Goal: Register for event/course

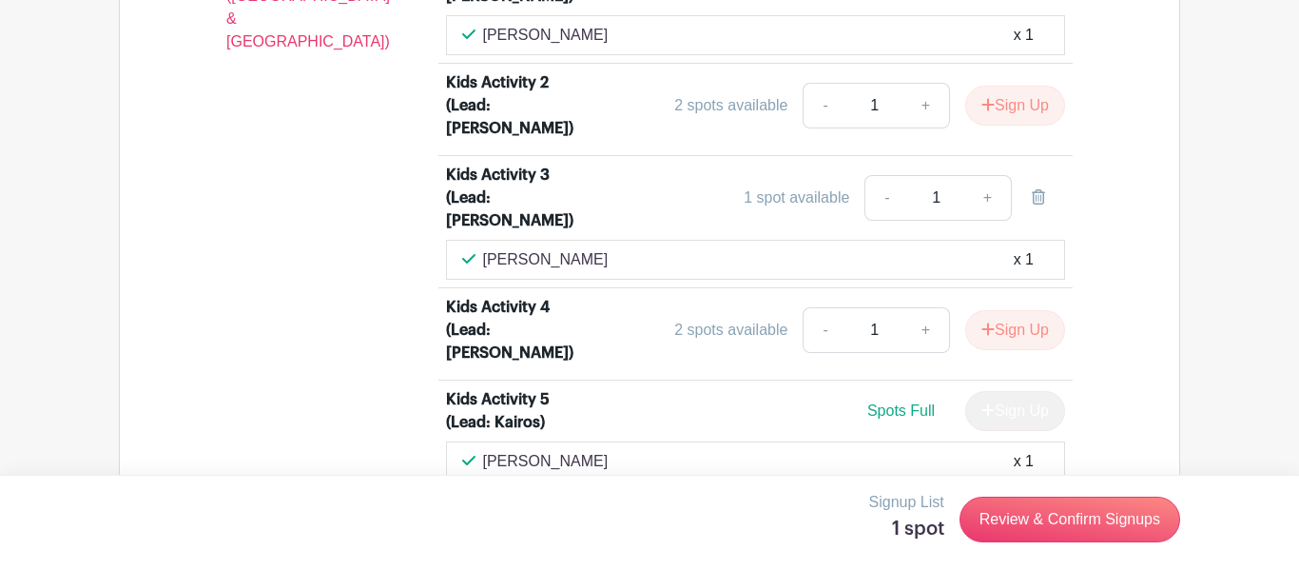
scroll to position [3630, 0]
click at [991, 176] on link "+" at bounding box center [988, 199] width 48 height 46
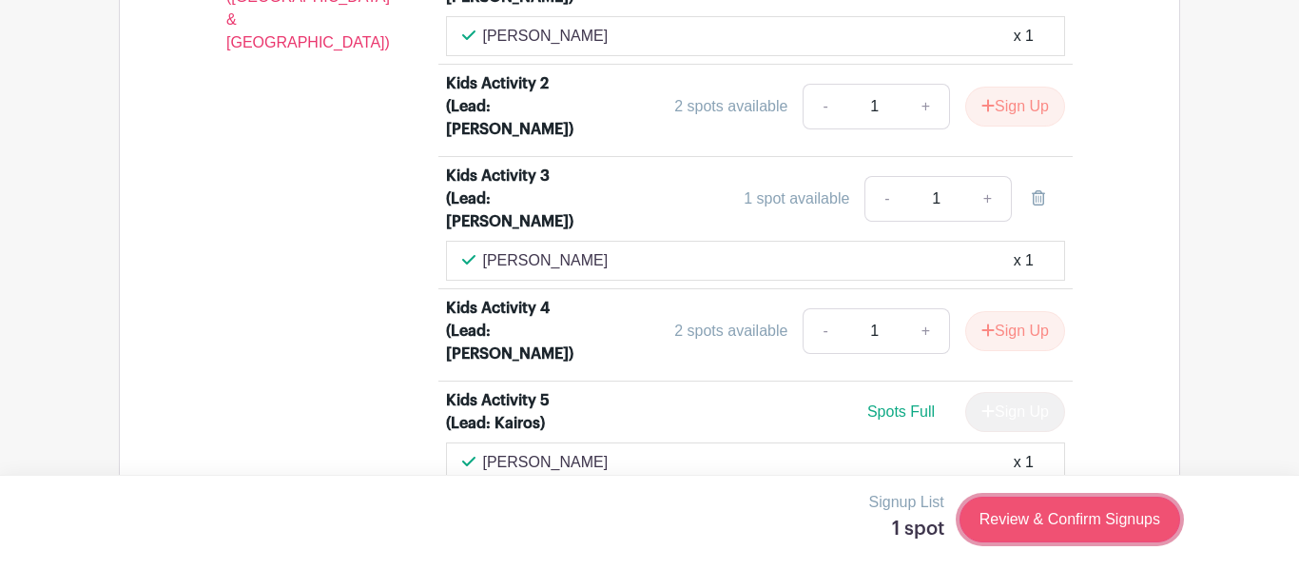
click at [1060, 526] on link "Review & Confirm Signups" at bounding box center [1070, 519] width 221 height 46
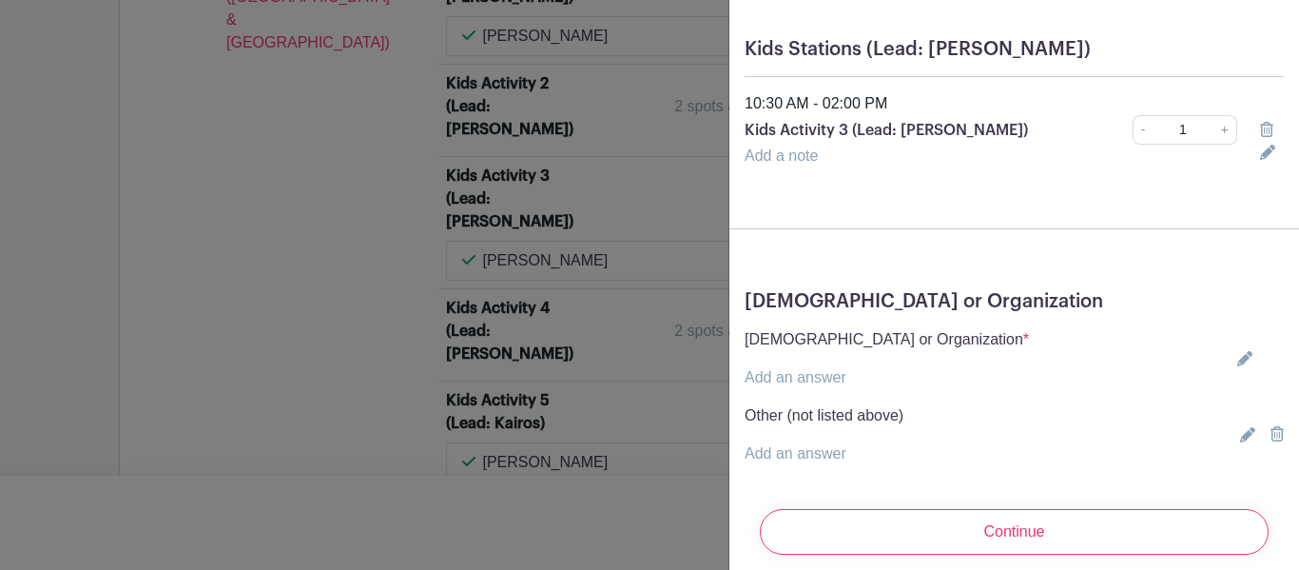
scroll to position [176, 0]
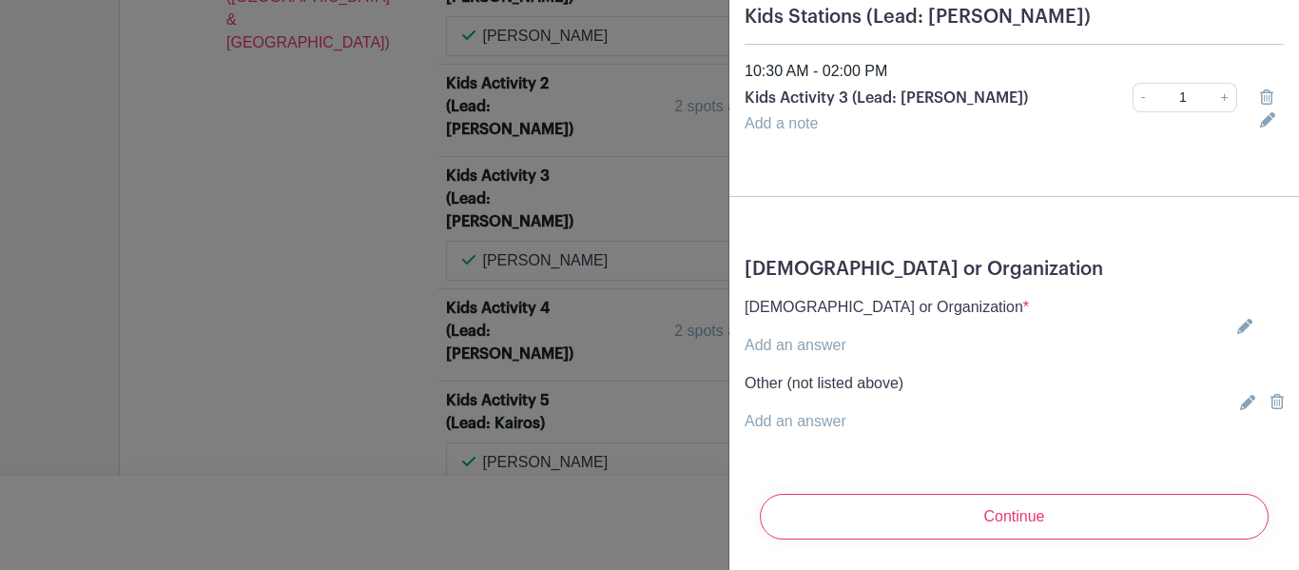
click at [1246, 326] on icon at bounding box center [1244, 326] width 15 height 15
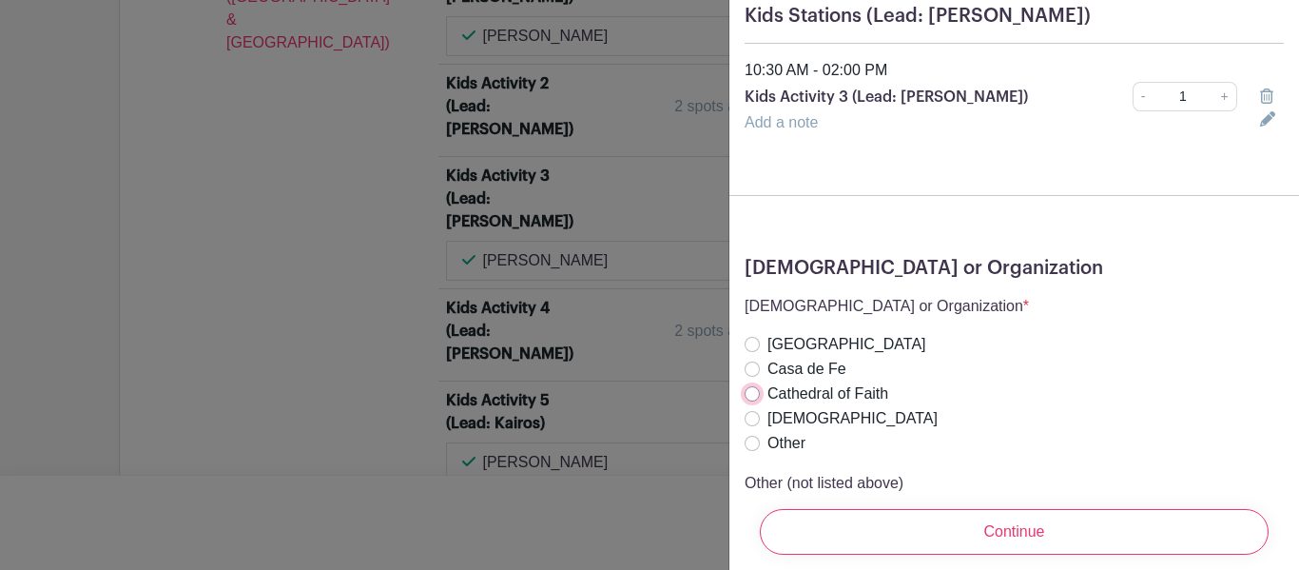
click at [751, 395] on input "Cathedral of Faith" at bounding box center [752, 393] width 15 height 15
radio input "true"
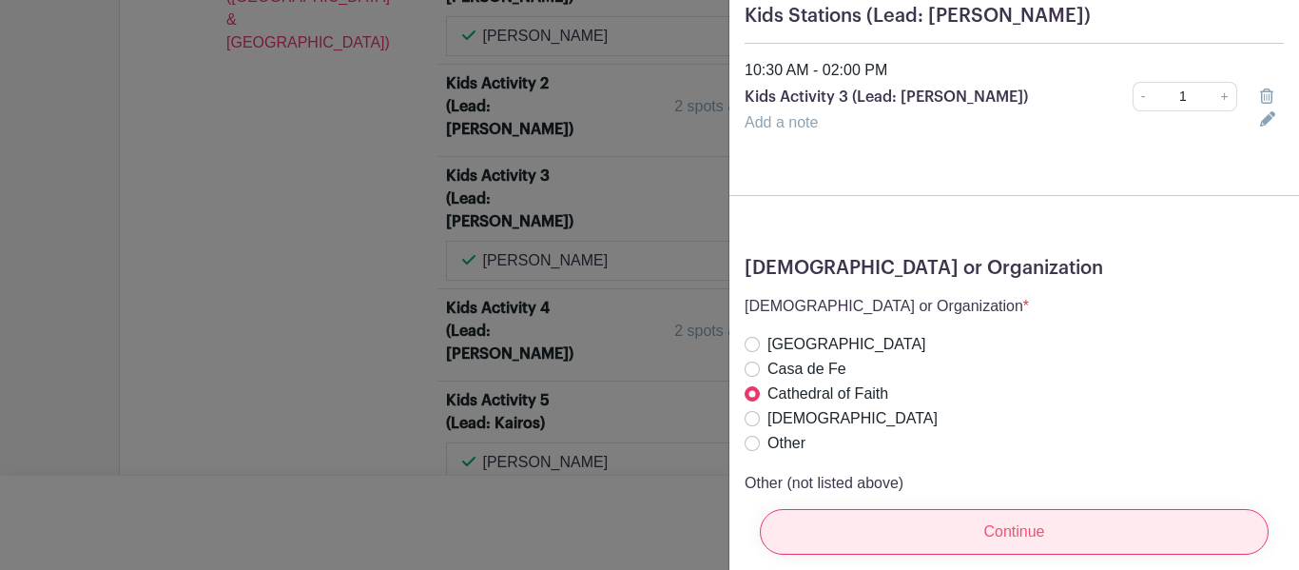
click at [977, 544] on input "Continue" at bounding box center [1014, 532] width 509 height 46
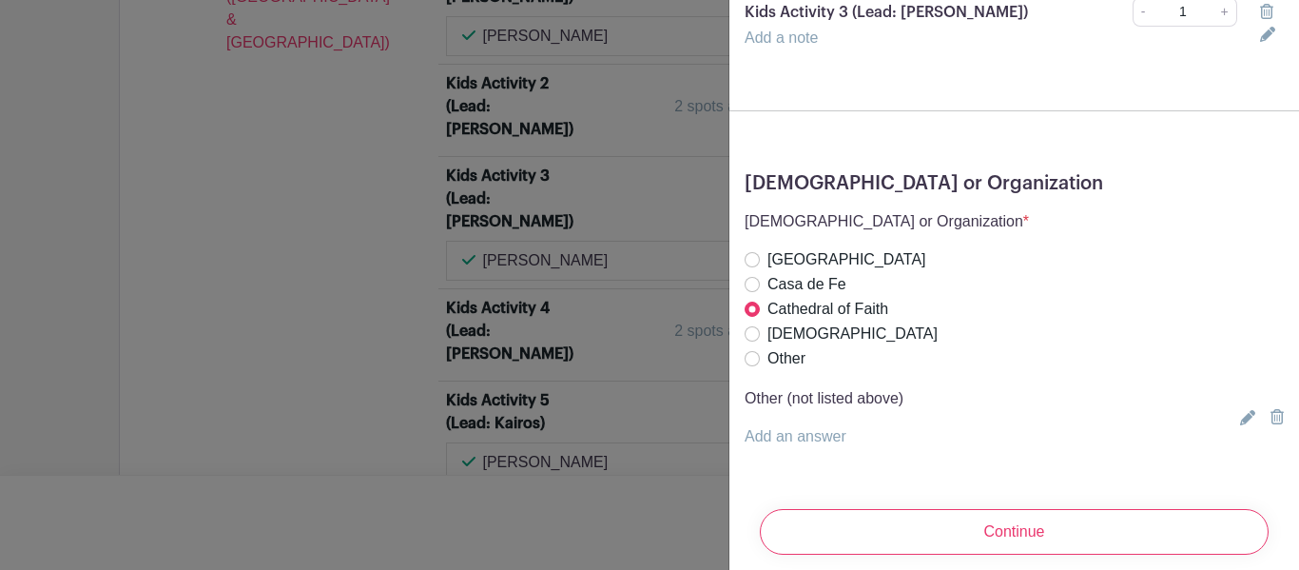
scroll to position [277, 0]
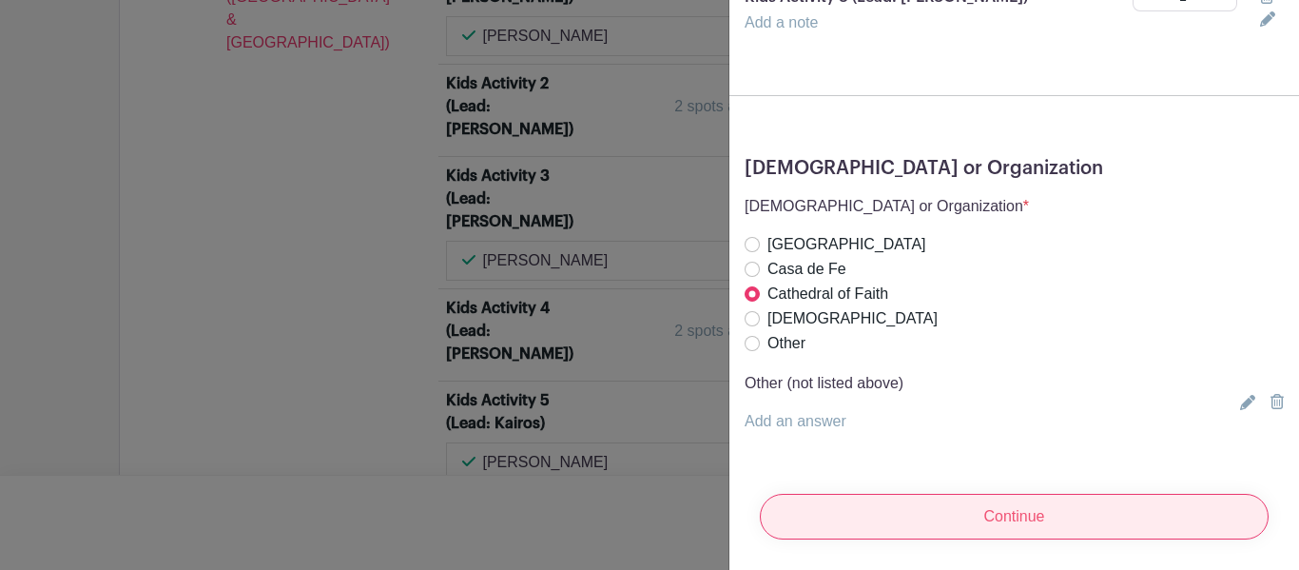
click at [1017, 511] on input "Continue" at bounding box center [1014, 517] width 509 height 46
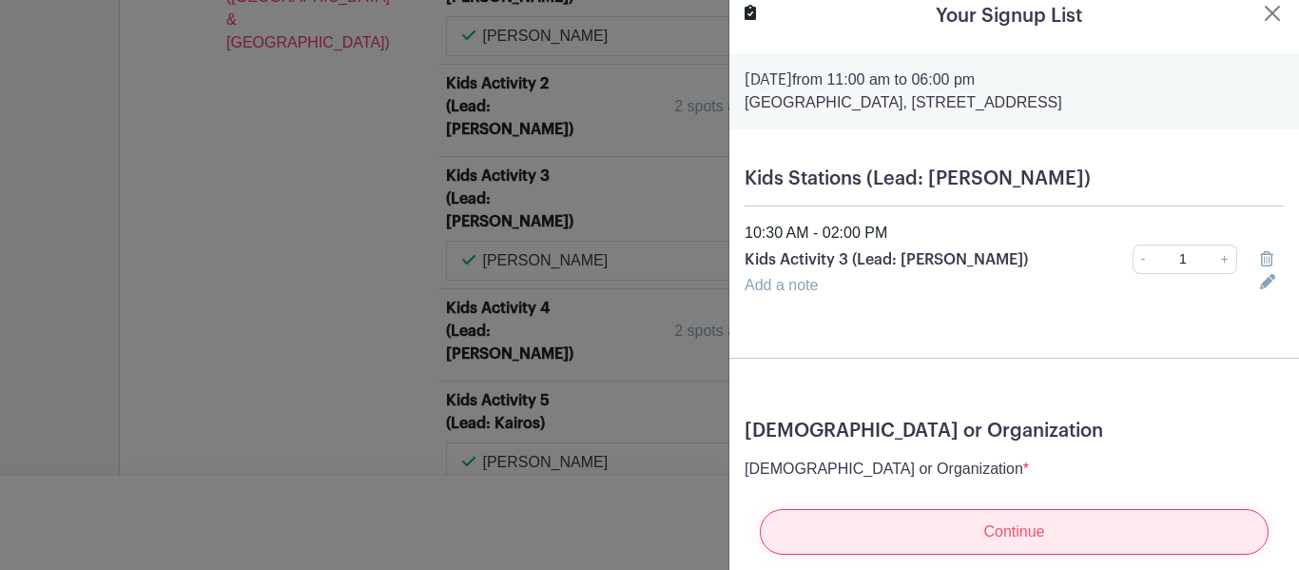
scroll to position [0, 0]
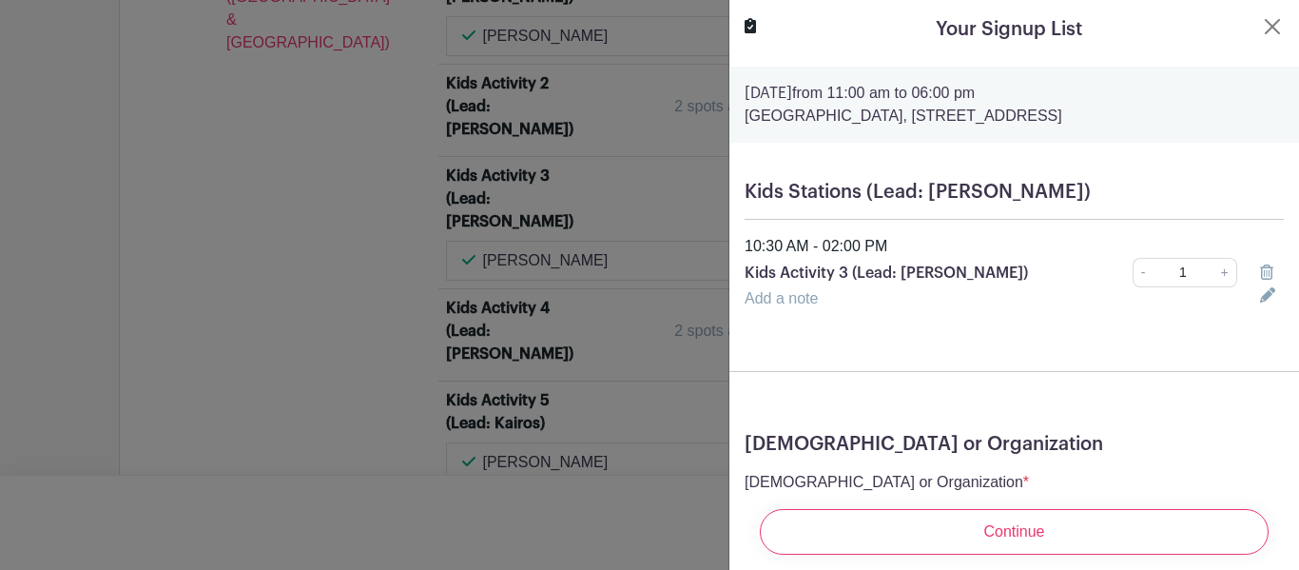
click at [1260, 301] on icon at bounding box center [1267, 294] width 15 height 15
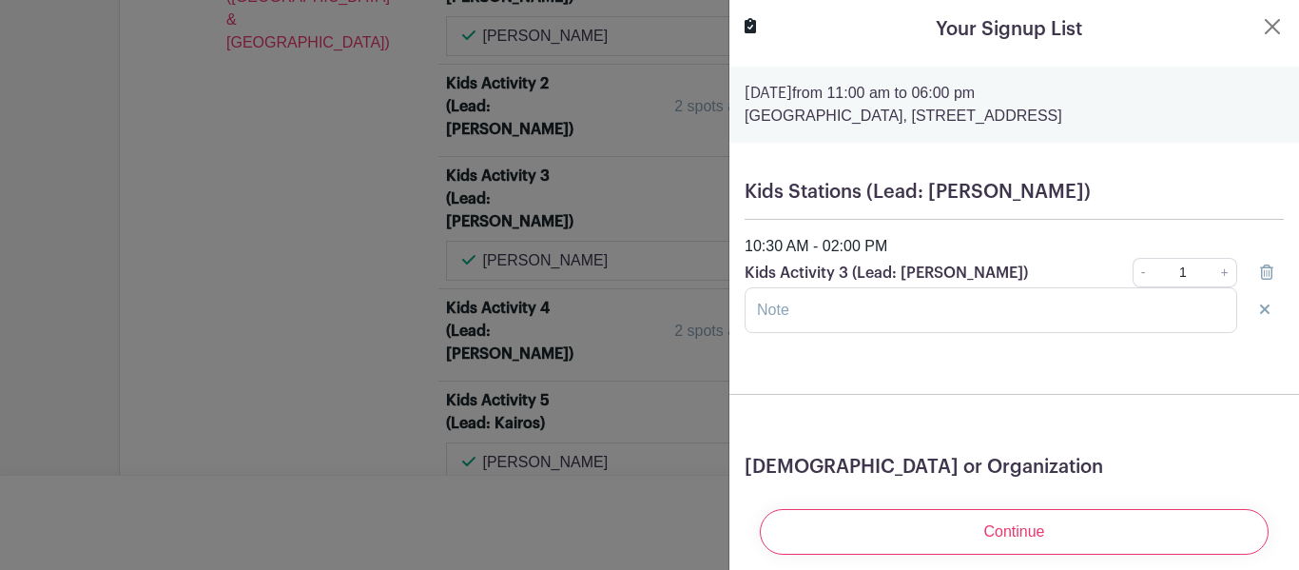
click at [1197, 371] on form "[DATE] 11:00 am to 06:00 pm [GEOGRAPHIC_DATA], [STREET_ADDRESS] Kids Stations (…" at bounding box center [1014, 460] width 570 height 787
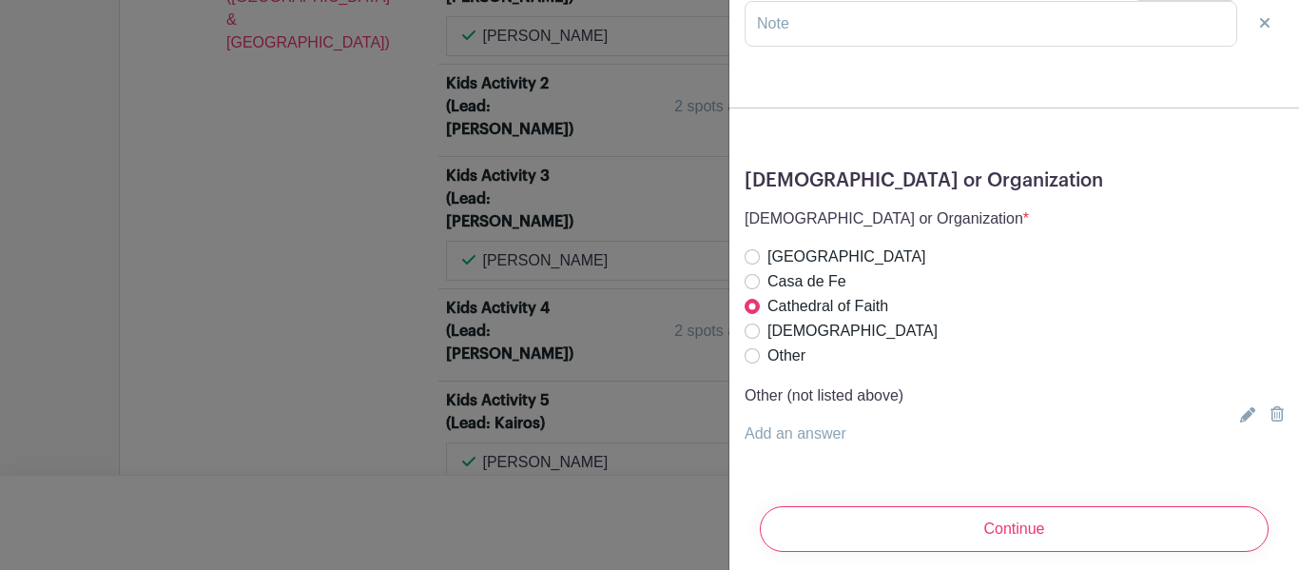
scroll to position [300, 0]
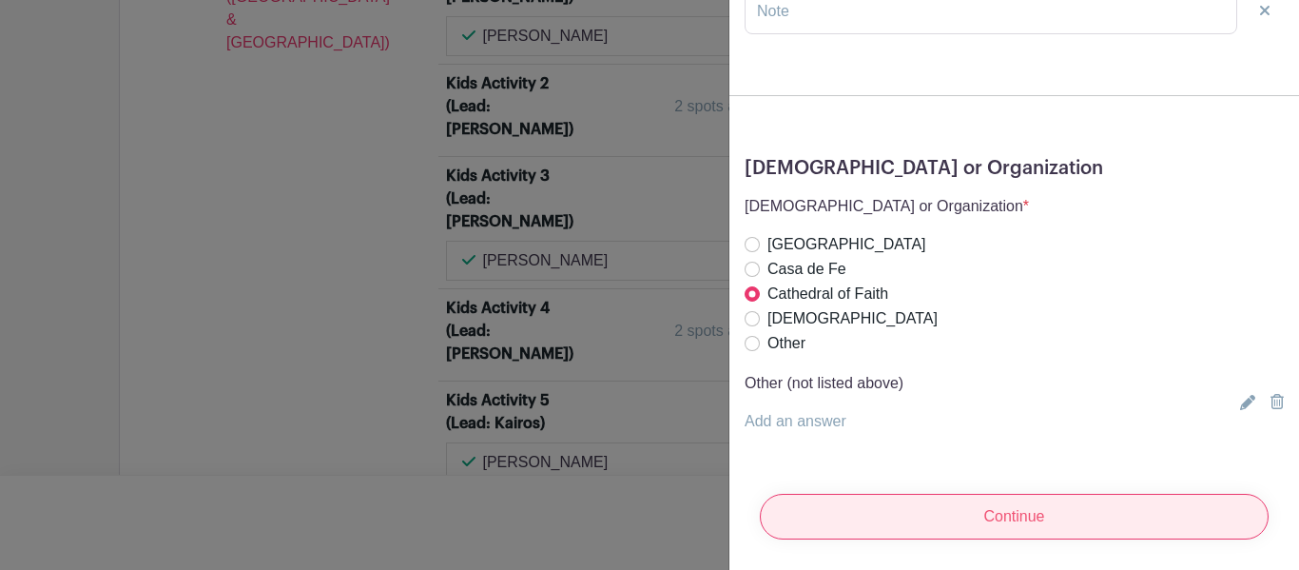
click at [1109, 509] on input "Continue" at bounding box center [1014, 517] width 509 height 46
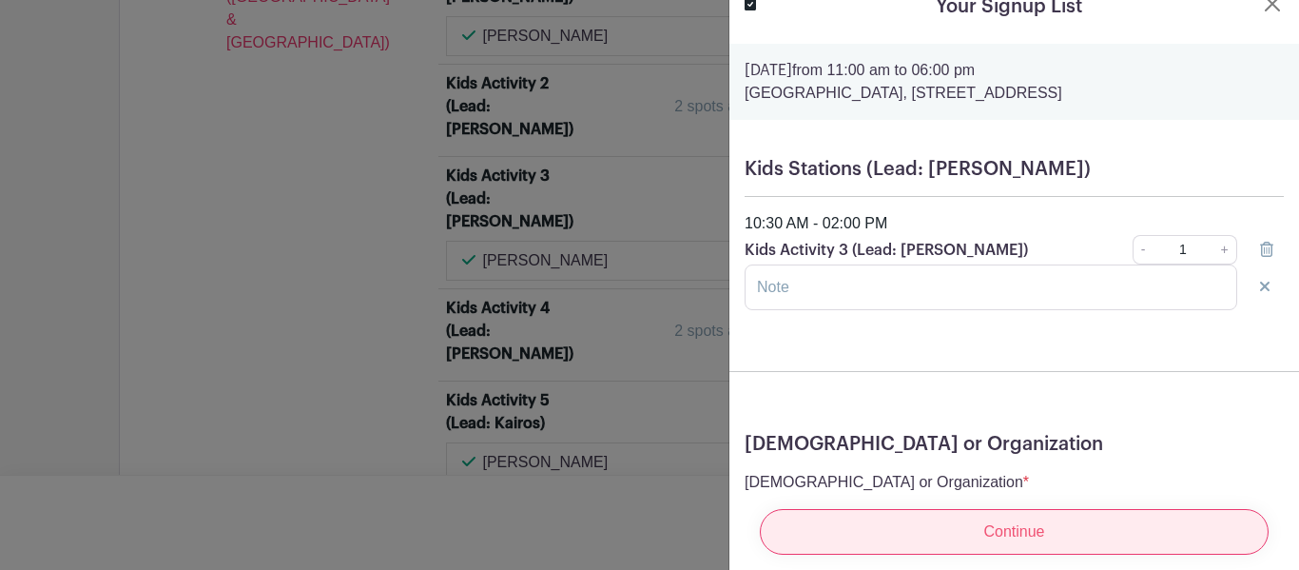
scroll to position [0, 0]
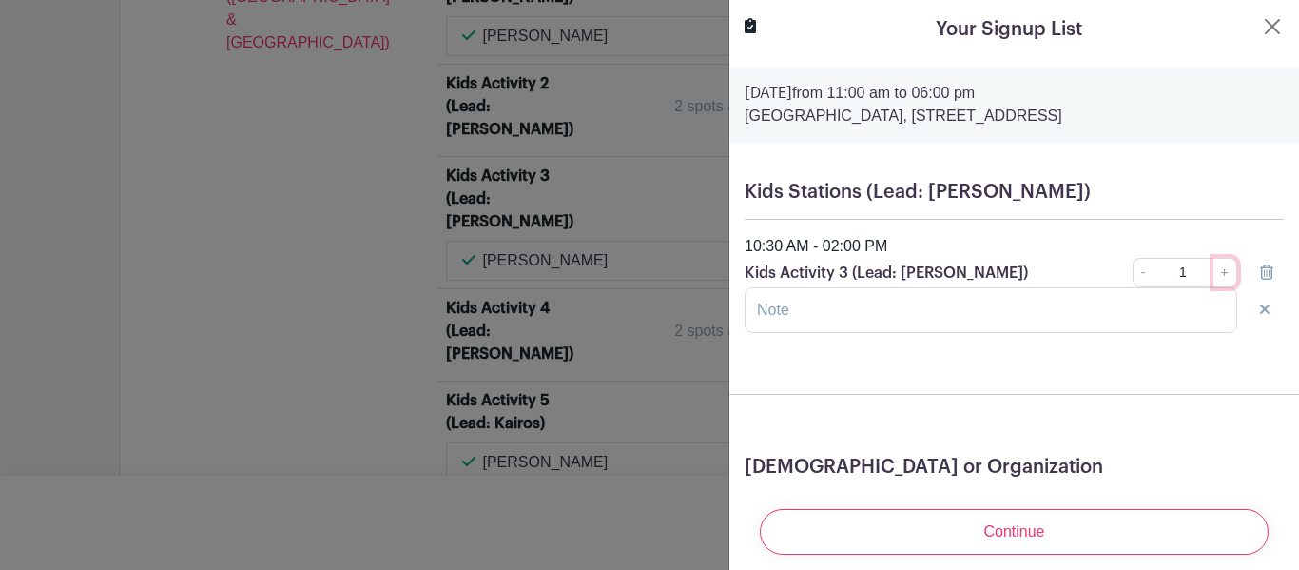
click at [1224, 271] on link "+" at bounding box center [1226, 272] width 24 height 29
click at [1273, 28] on button "Close" at bounding box center [1272, 26] width 23 height 23
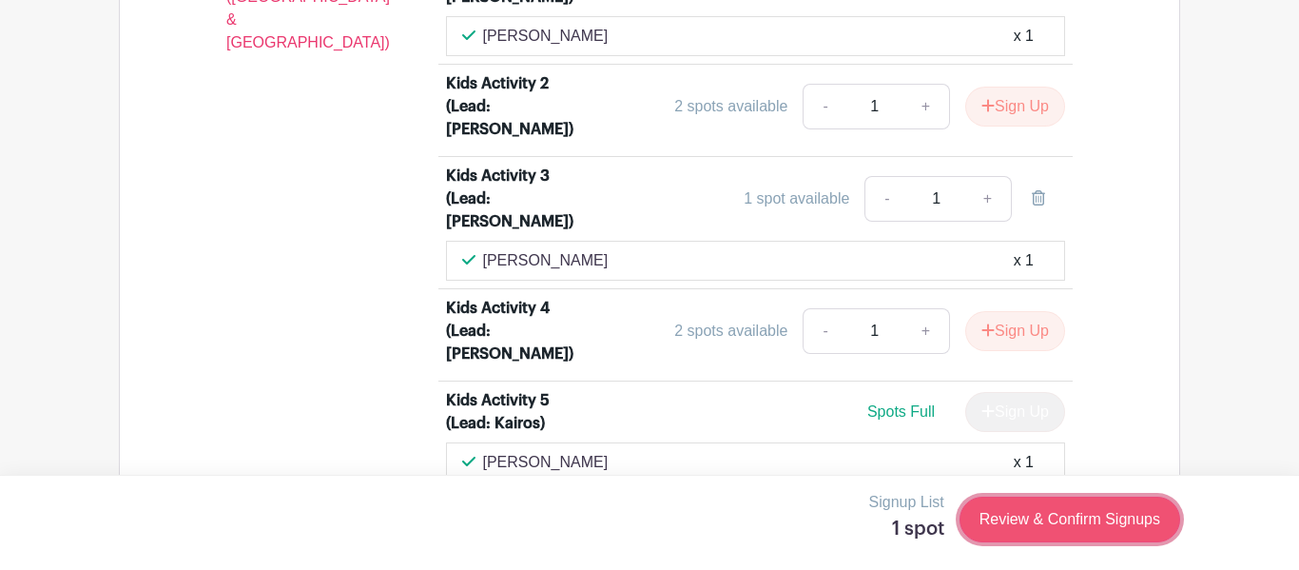
click at [1107, 521] on link "Review & Confirm Signups" at bounding box center [1070, 519] width 221 height 46
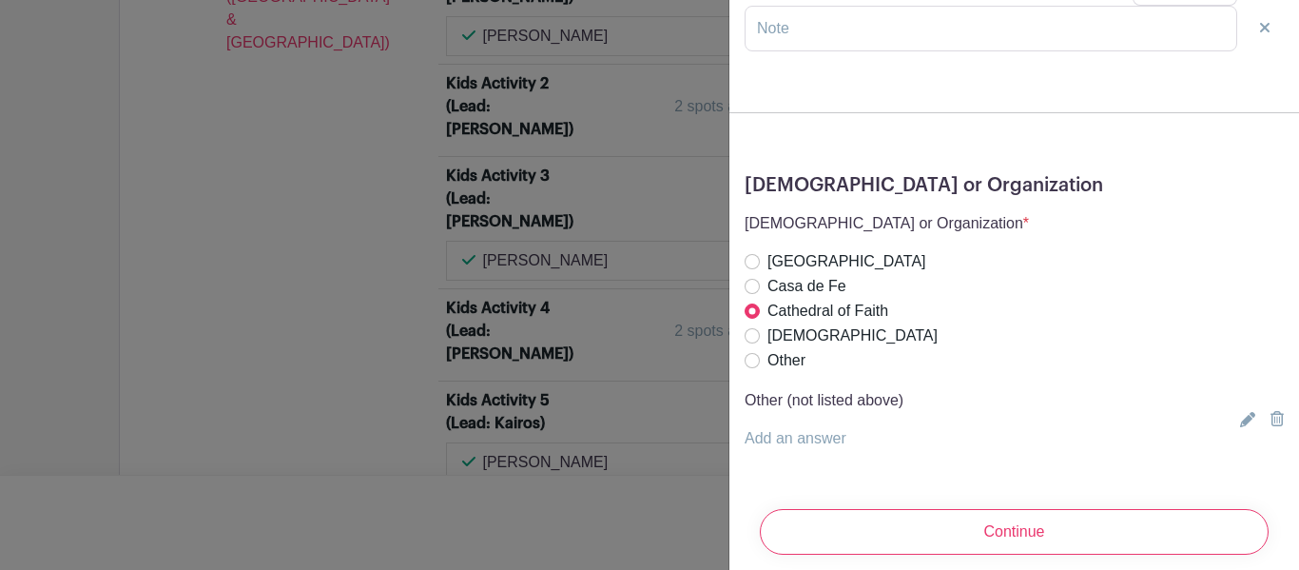
scroll to position [300, 0]
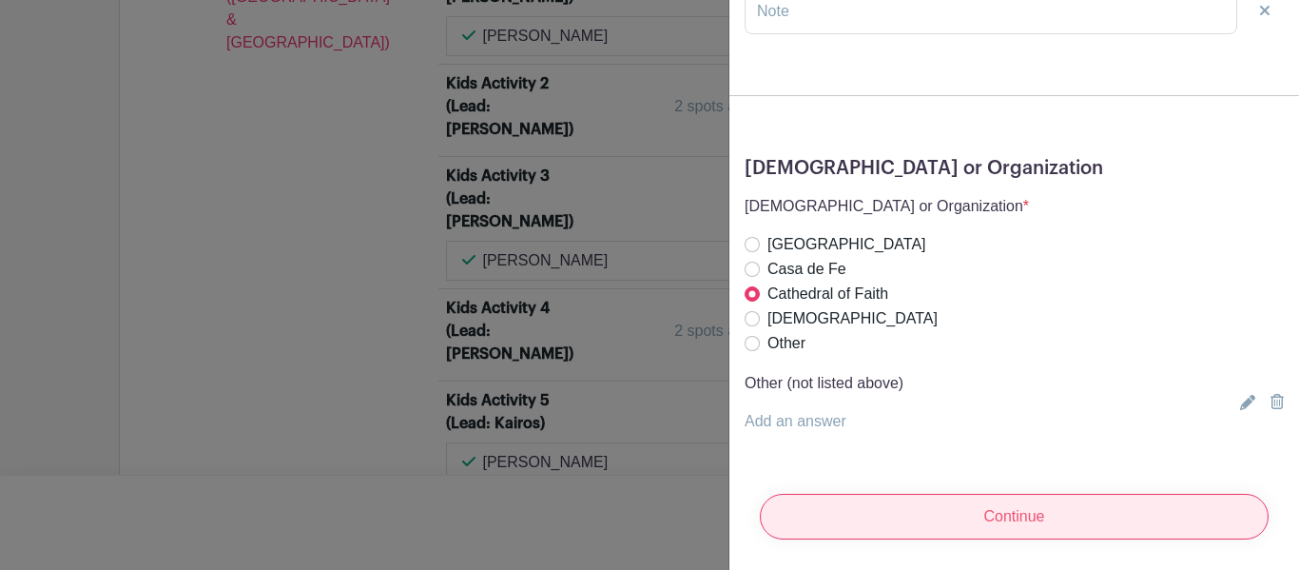
click at [1088, 516] on input "Continue" at bounding box center [1014, 517] width 509 height 46
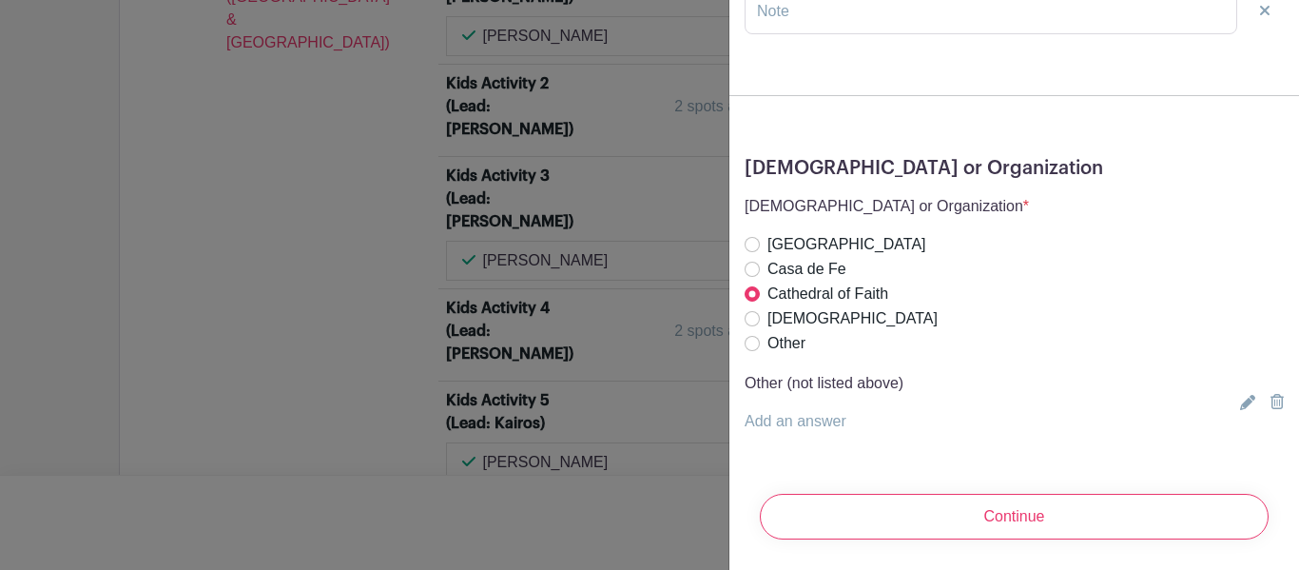
scroll to position [0, 0]
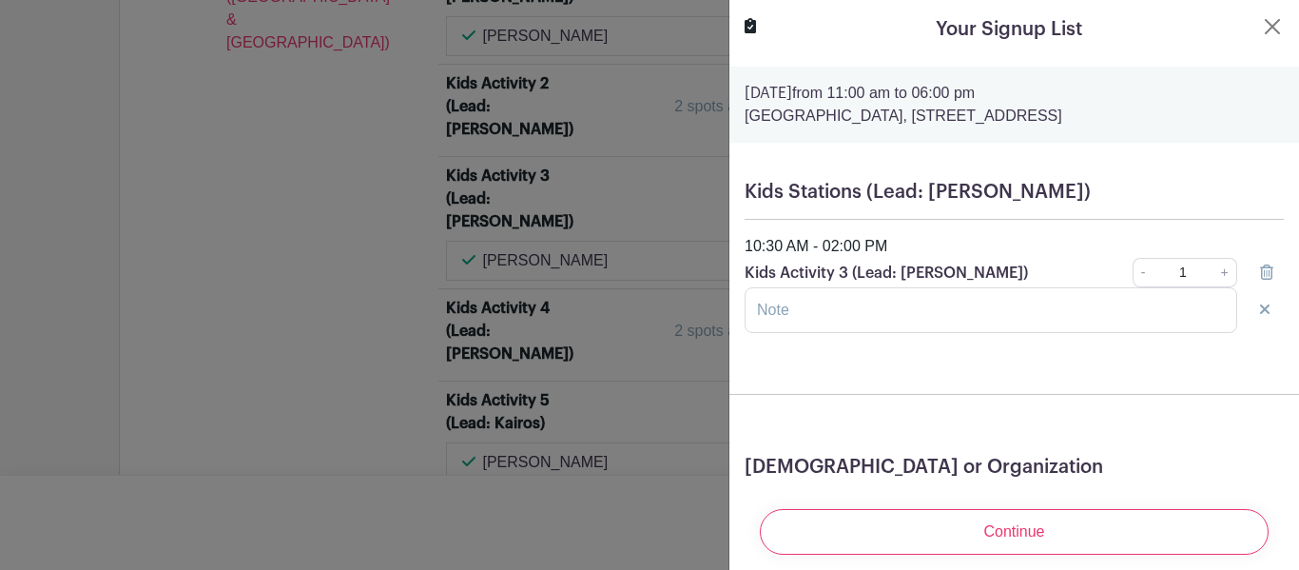
click at [1108, 354] on form "[DATE] 11:00 am to 06:00 pm [GEOGRAPHIC_DATA], [STREET_ADDRESS] Kids Stations (…" at bounding box center [1014, 460] width 570 height 787
click at [1219, 268] on link "+" at bounding box center [1226, 272] width 24 height 29
click at [1278, 24] on button "Close" at bounding box center [1272, 26] width 23 height 23
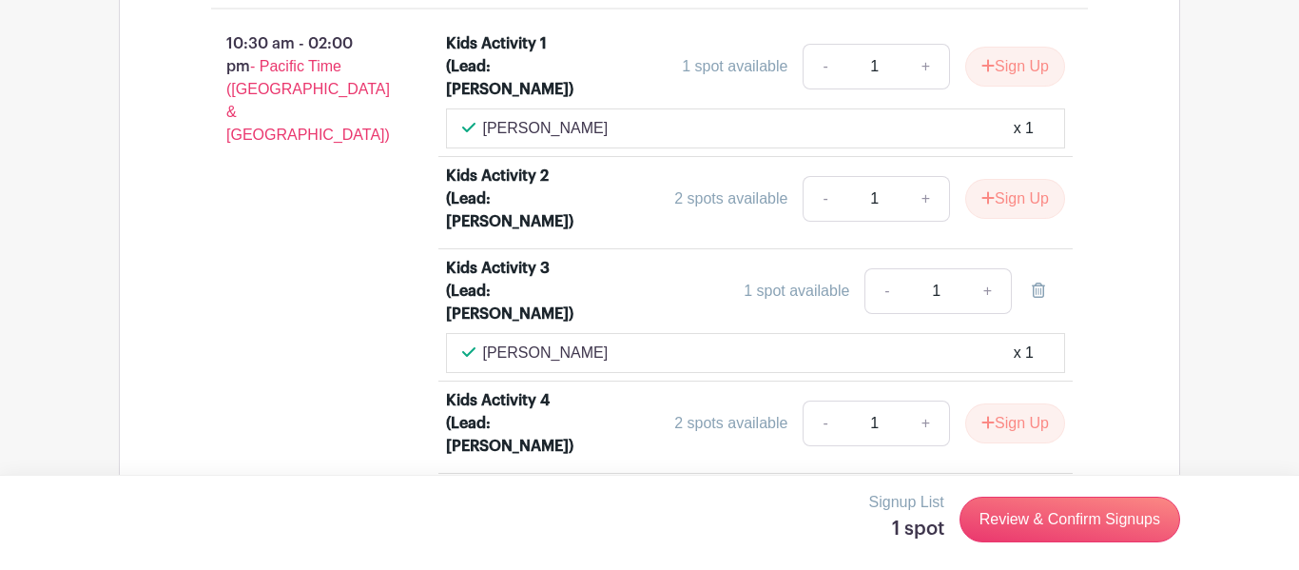
scroll to position [3542, 0]
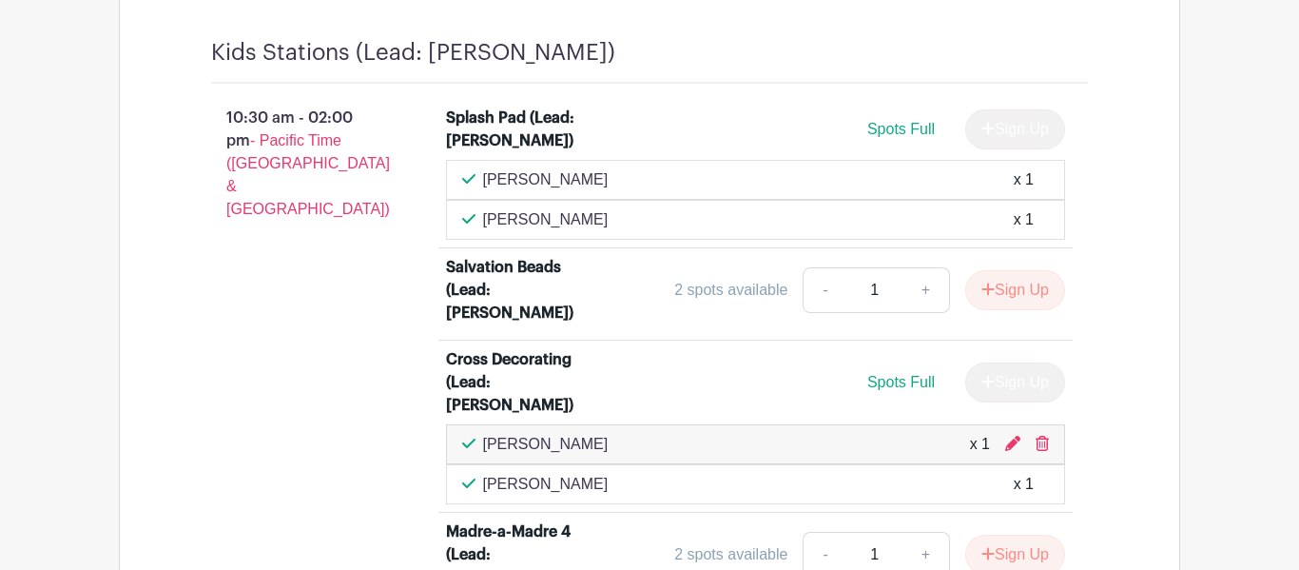
scroll to position [3503, 0]
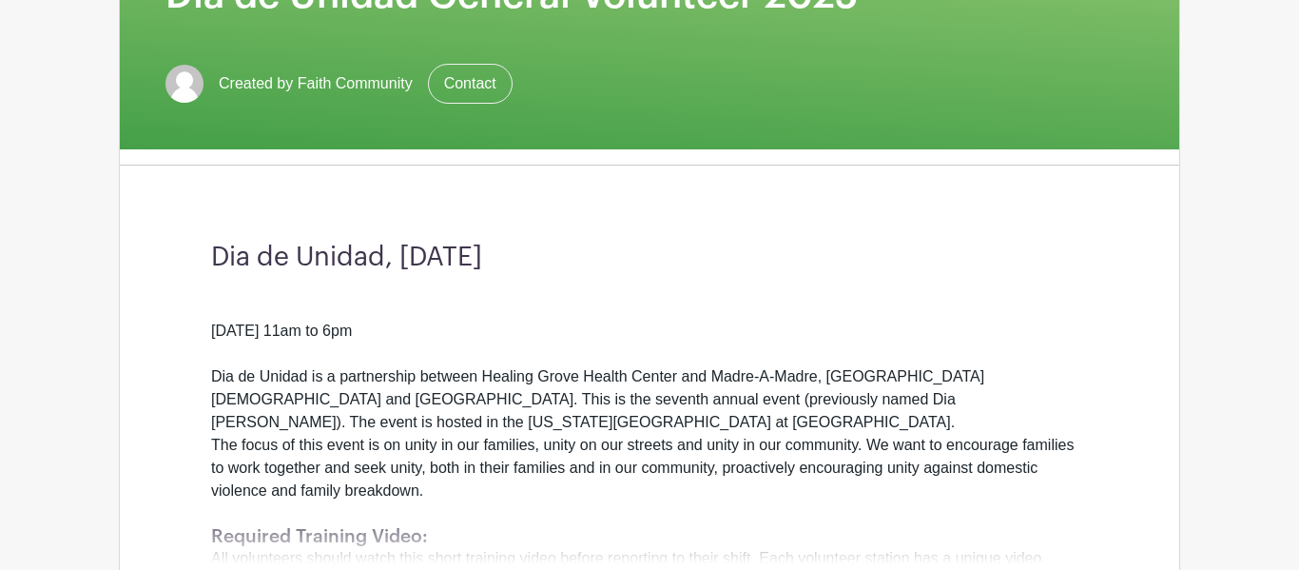
scroll to position [347, 0]
